Goal: Information Seeking & Learning: Get advice/opinions

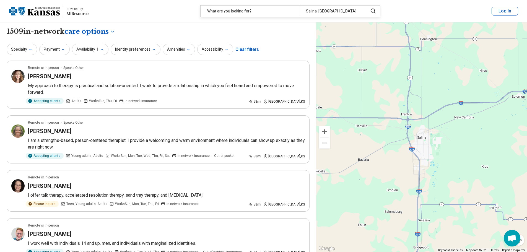
select select "***"
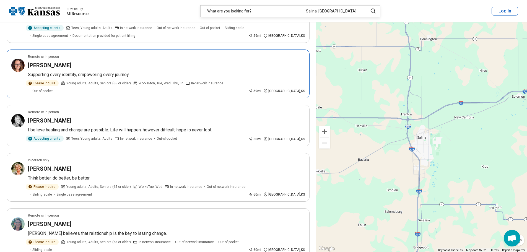
scroll to position [747, 0]
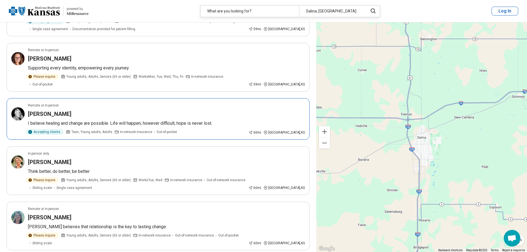
click at [85, 120] on p "I believe healing and change are possible. Life will happen, however difficult,…" at bounding box center [166, 123] width 277 height 7
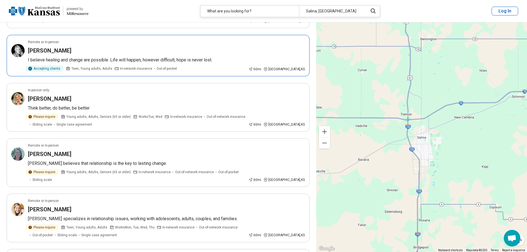
scroll to position [830, 0]
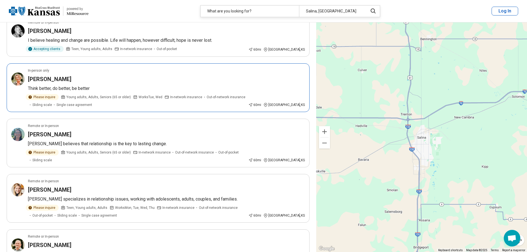
click at [118, 85] on p "Think better, do better, be better" at bounding box center [166, 88] width 277 height 7
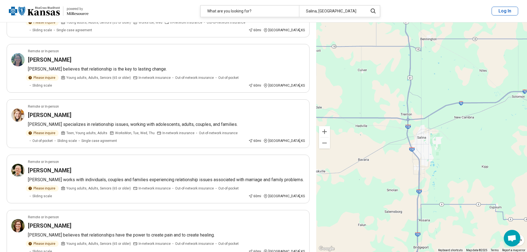
scroll to position [913, 0]
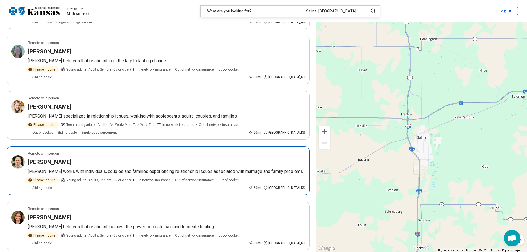
click at [118, 158] on div "Stanley Watt" at bounding box center [166, 162] width 277 height 8
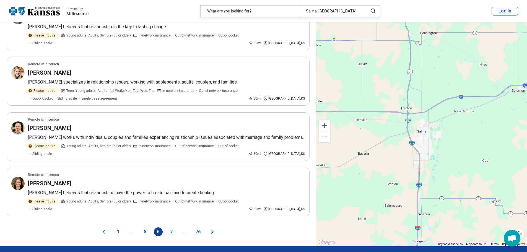
scroll to position [996, 0]
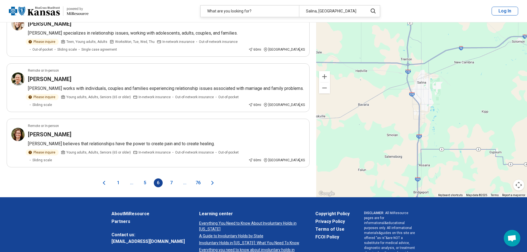
click at [213, 180] on icon "Next page" at bounding box center [212, 183] width 7 height 7
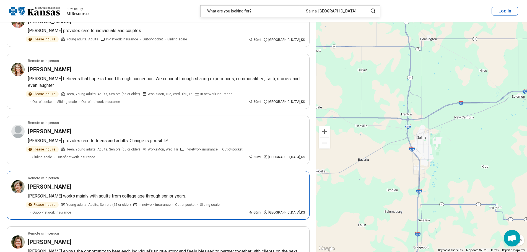
scroll to position [166, 0]
click at [84, 127] on div "Brian Medaris" at bounding box center [166, 131] width 277 height 8
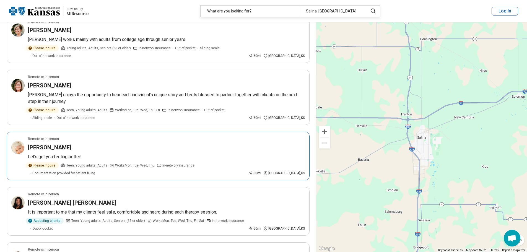
scroll to position [332, 0]
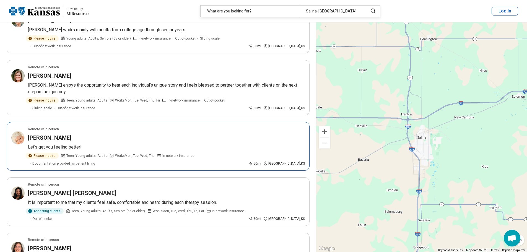
click at [102, 134] on div "[PERSON_NAME]" at bounding box center [166, 138] width 277 height 8
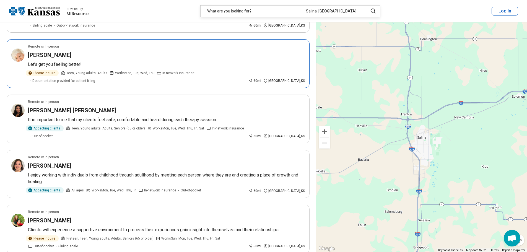
scroll to position [415, 0]
click at [170, 106] on div "Mary Diaz Estabillo" at bounding box center [166, 110] width 277 height 8
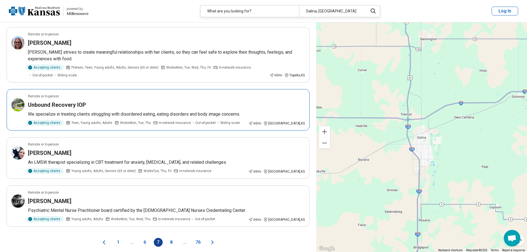
scroll to position [913, 0]
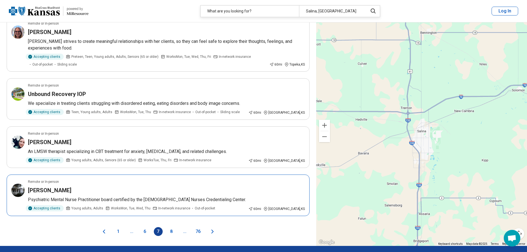
click at [107, 186] on div "[PERSON_NAME]" at bounding box center [166, 190] width 277 height 8
click at [212, 230] on icon "Next page" at bounding box center [213, 231] width 2 height 3
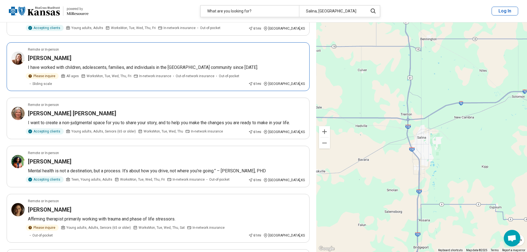
scroll to position [775, 0]
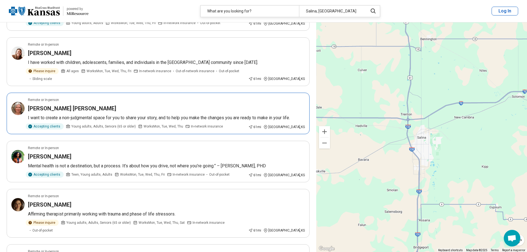
click at [173, 106] on article "Remote or In-person Jessica Manny-Flynn I want to create a non-judgmental space…" at bounding box center [158, 114] width 303 height 42
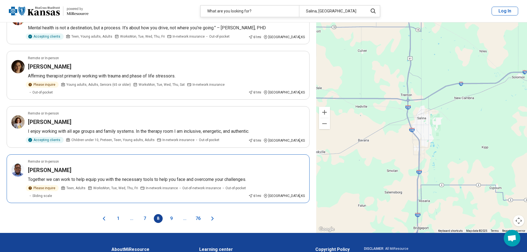
scroll to position [913, 0]
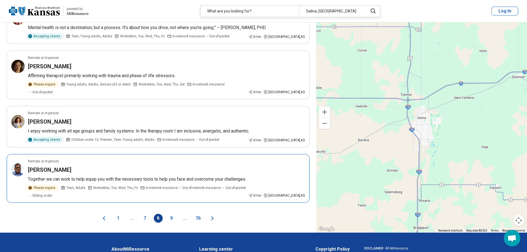
click at [177, 166] on div "[PERSON_NAME]" at bounding box center [166, 170] width 277 height 8
click at [213, 217] on icon "Next page" at bounding box center [213, 218] width 2 height 3
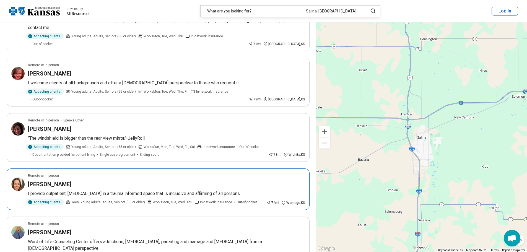
scroll to position [609, 0]
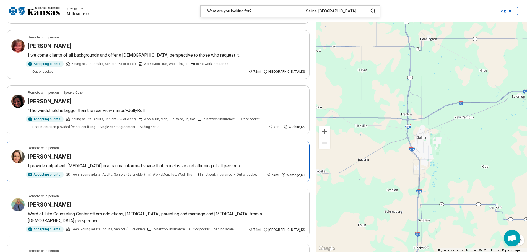
click at [147, 153] on div "[PERSON_NAME]" at bounding box center [166, 157] width 277 height 8
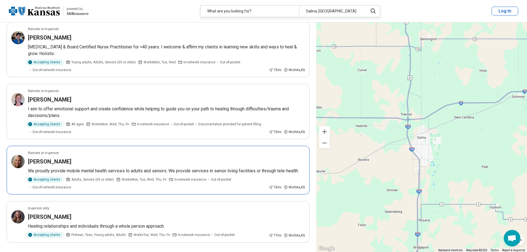
scroll to position [941, 0]
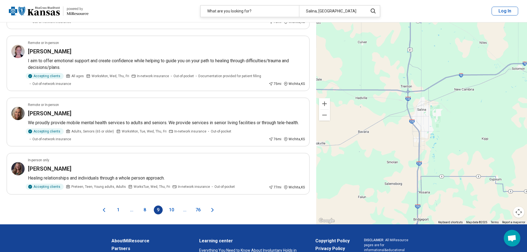
click at [183, 206] on span "..." at bounding box center [184, 210] width 9 height 9
click at [212, 208] on icon "Next page" at bounding box center [213, 209] width 2 height 3
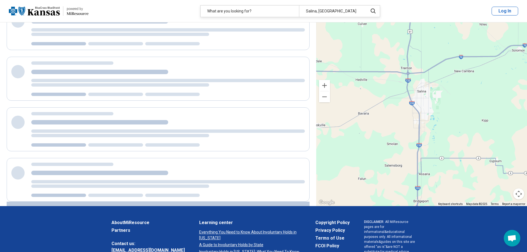
scroll to position [0, 0]
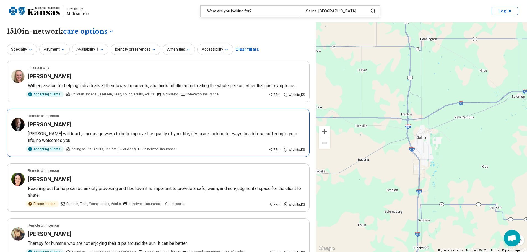
click at [175, 136] on p "[PERSON_NAME] will teach, encourage ways to help improve the quality of your li…" at bounding box center [166, 137] width 277 height 13
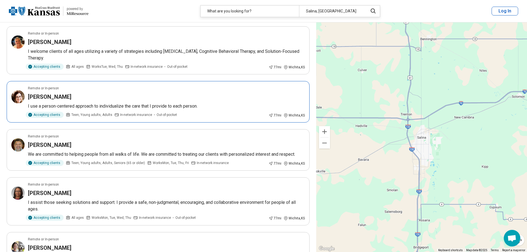
scroll to position [609, 0]
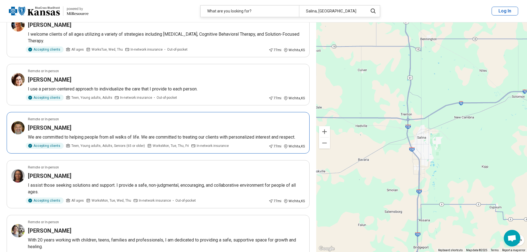
click at [106, 128] on div "Darrin Nickel" at bounding box center [166, 128] width 277 height 8
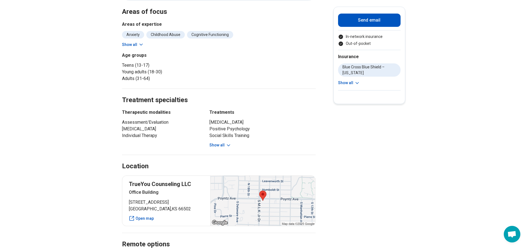
scroll to position [83, 0]
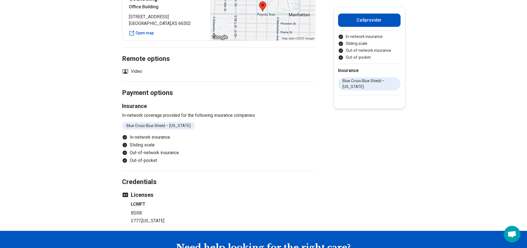
scroll to position [249, 0]
